Goal: Obtain resource: Obtain resource

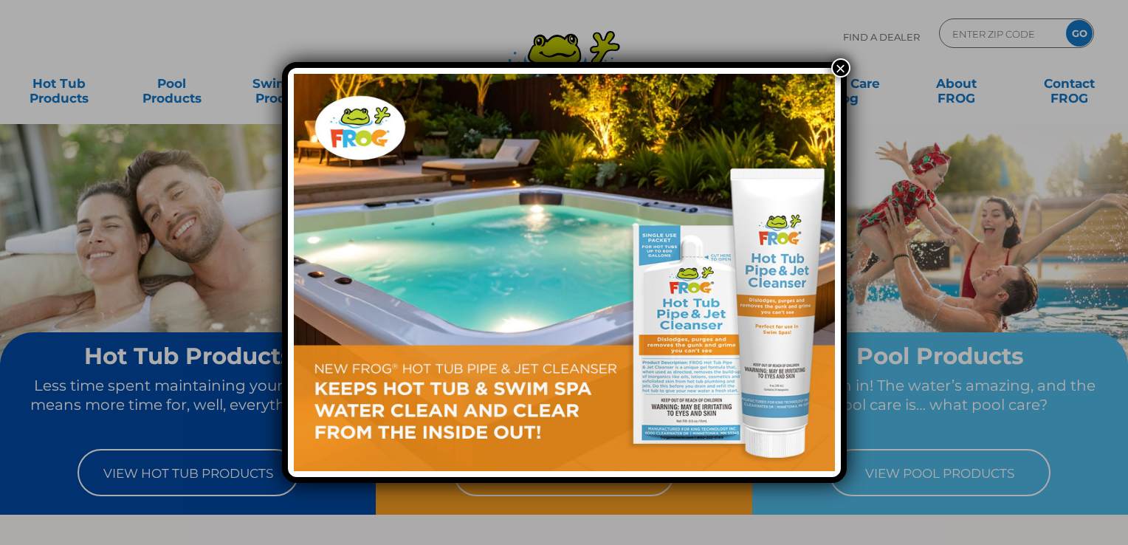
drag, startPoint x: 840, startPoint y: 66, endPoint x: 883, endPoint y: 72, distance: 44.0
click at [840, 66] on button "×" at bounding box center [840, 67] width 19 height 19
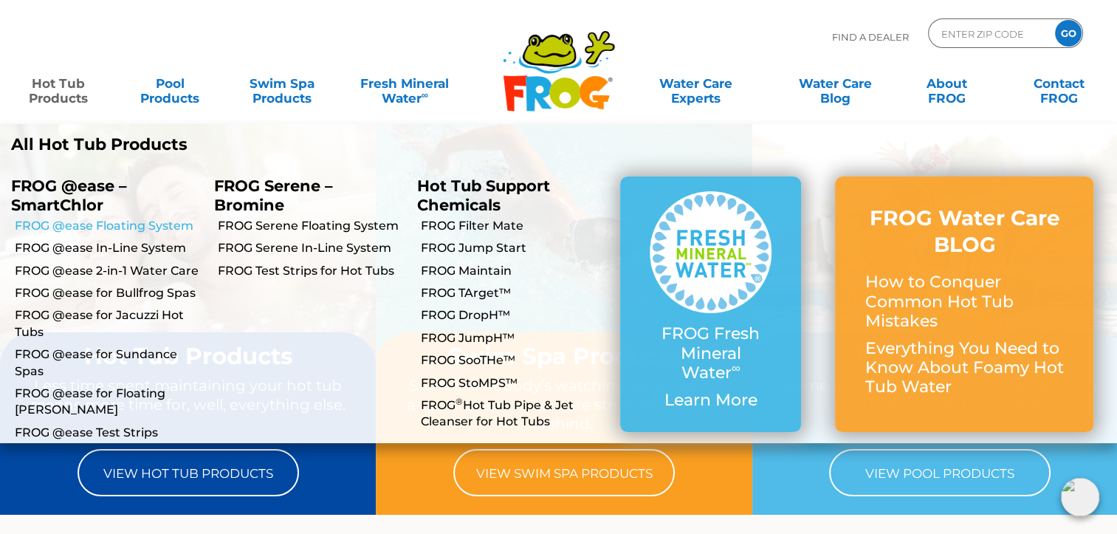
click at [109, 230] on link "FROG @ease Floating System" at bounding box center [109, 226] width 188 height 16
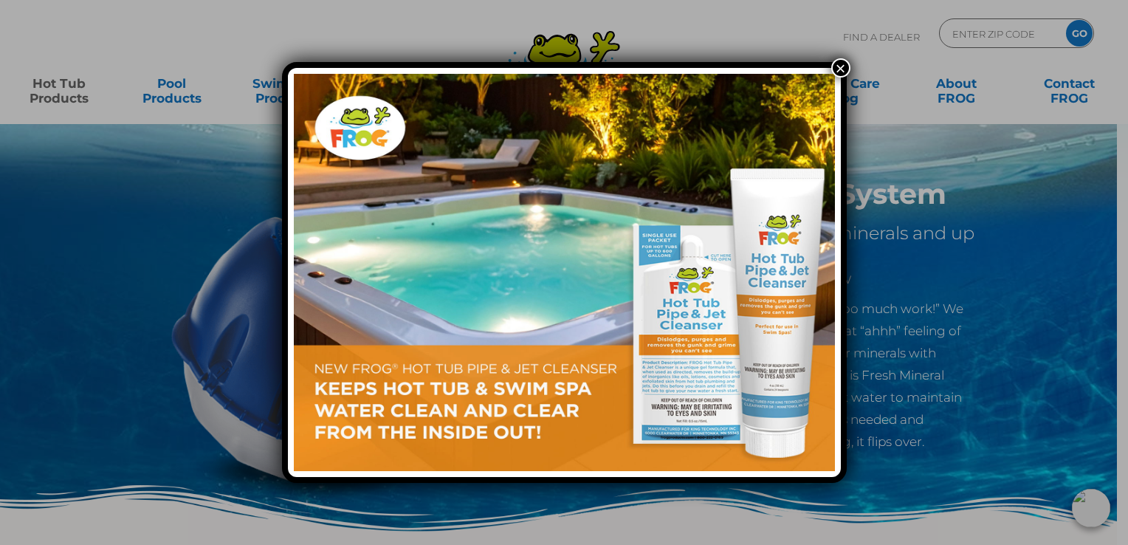
click at [840, 69] on button "×" at bounding box center [840, 67] width 19 height 19
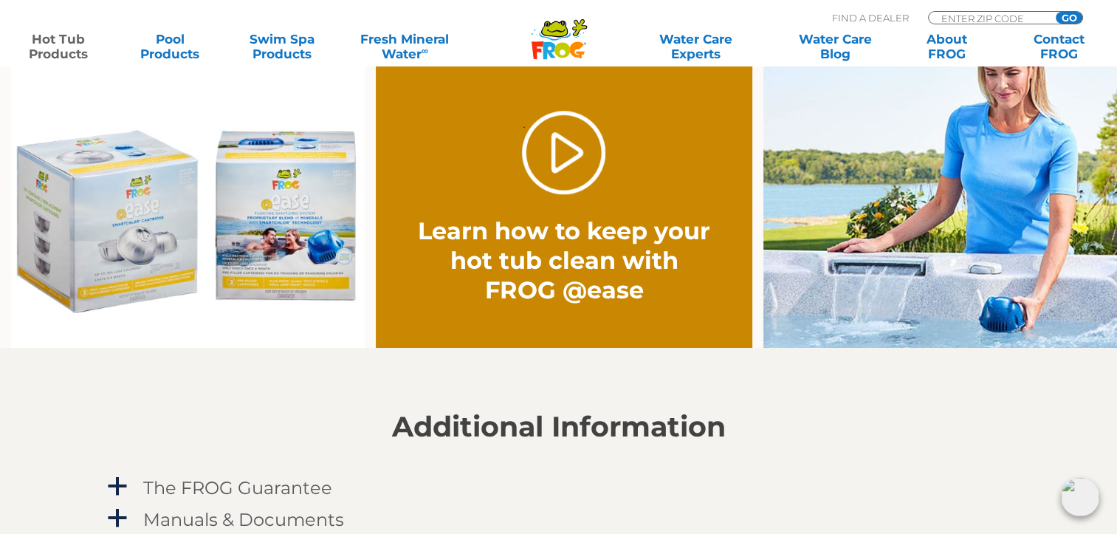
scroll to position [1418, 0]
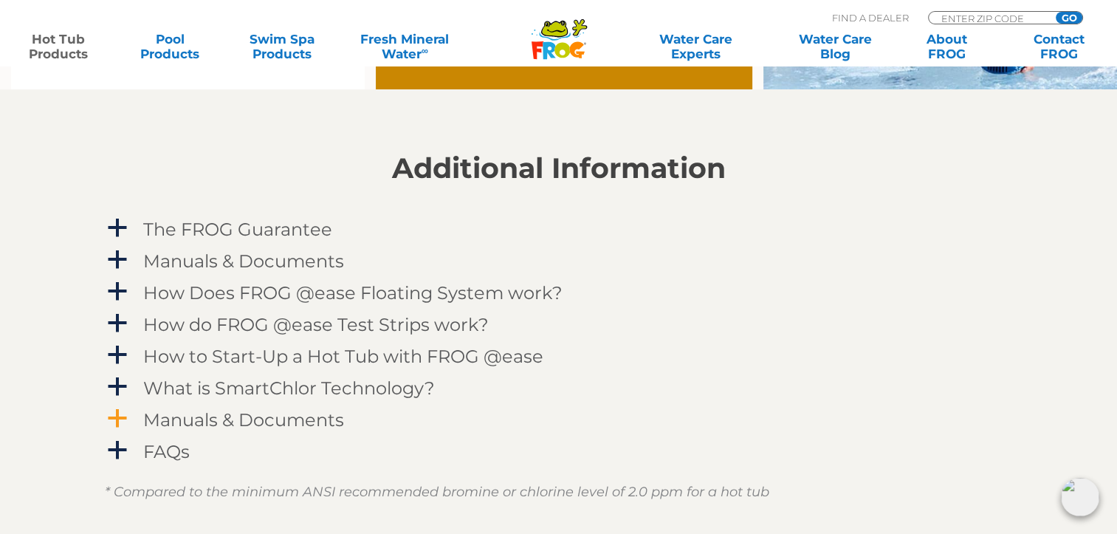
click at [299, 424] on h4 "Manuals & Documents" at bounding box center [243, 420] width 201 height 20
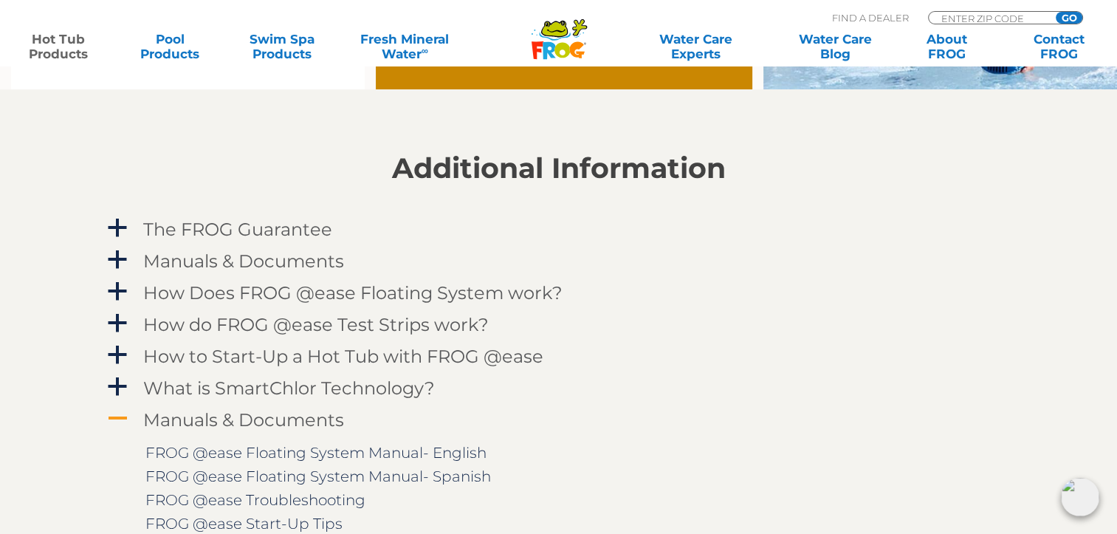
scroll to position [1492, 0]
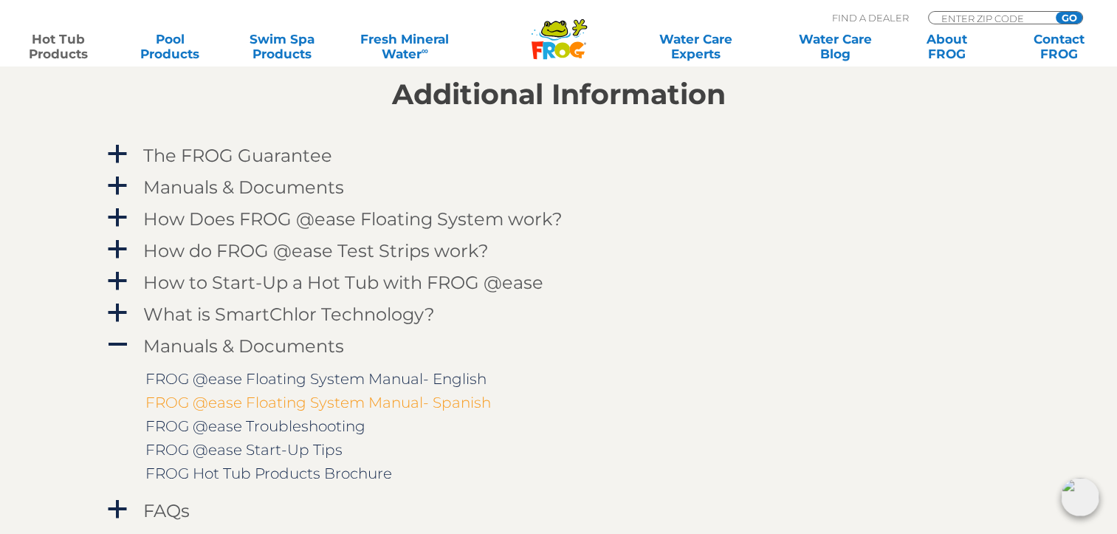
click at [464, 408] on link "FROG @ease Floating System Manual- Spanish" at bounding box center [318, 403] width 346 height 18
